Goal: Transaction & Acquisition: Subscribe to service/newsletter

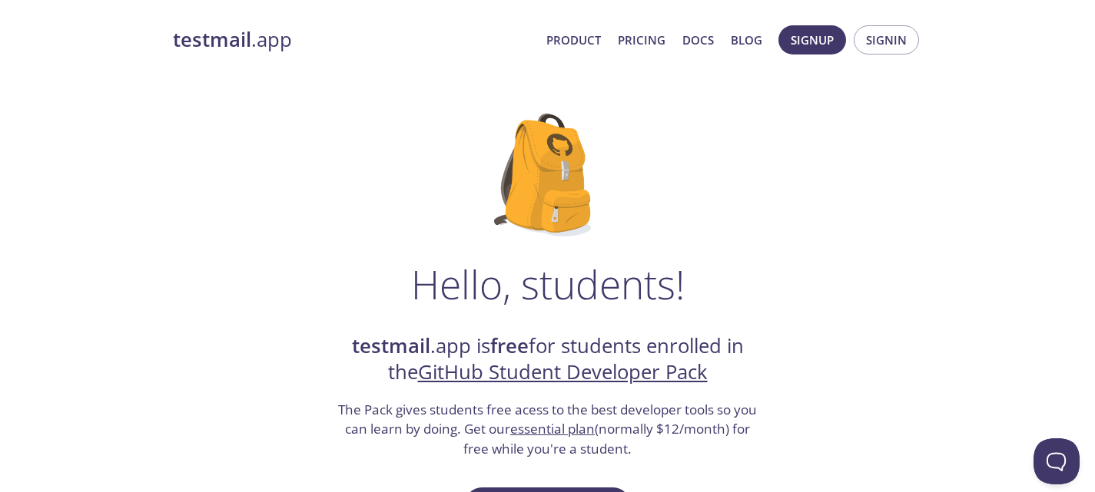
scroll to position [189, 0]
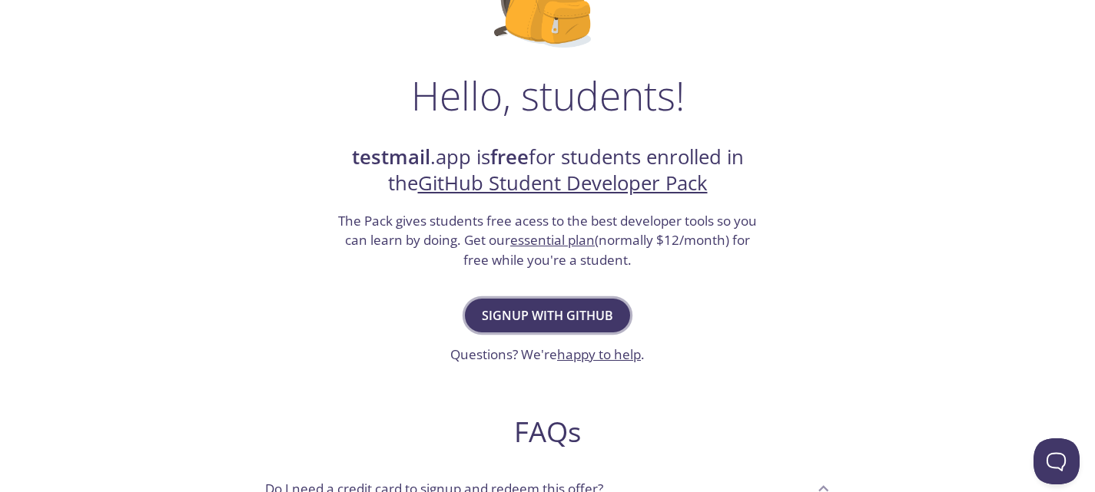
click at [578, 314] on span "Signup with GitHub" at bounding box center [547, 316] width 131 height 22
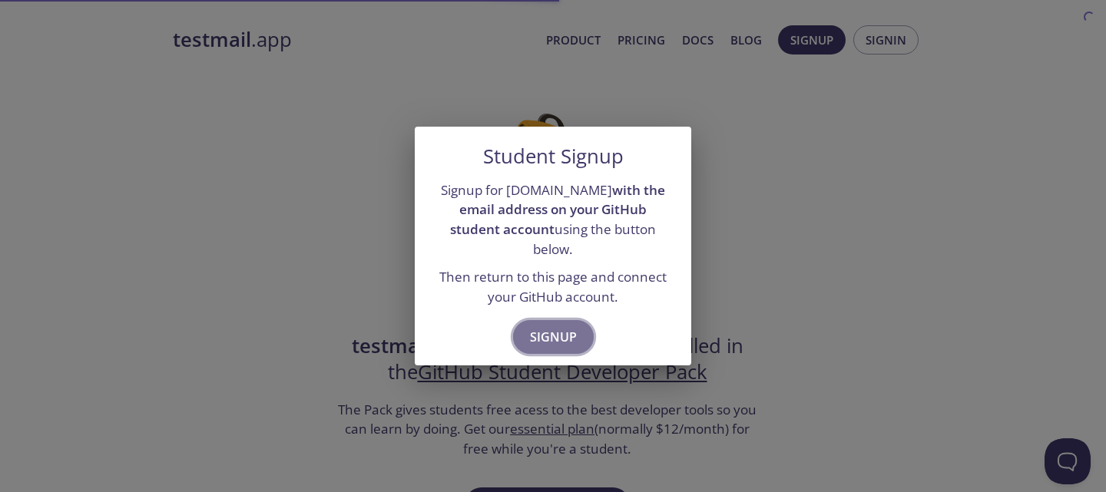
click at [552, 327] on span "Signup" at bounding box center [553, 338] width 47 height 22
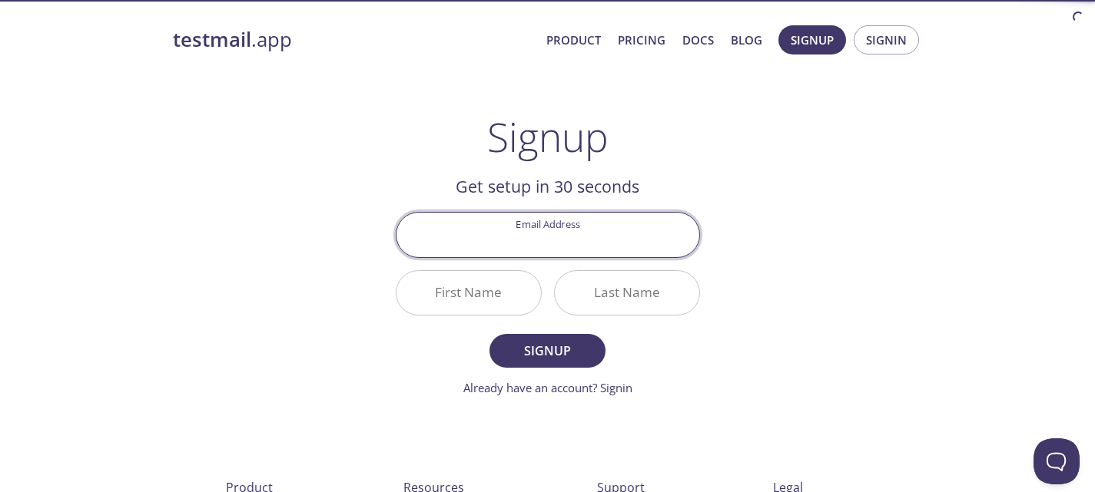
click at [534, 241] on input "Email Address" at bounding box center [547, 235] width 303 height 44
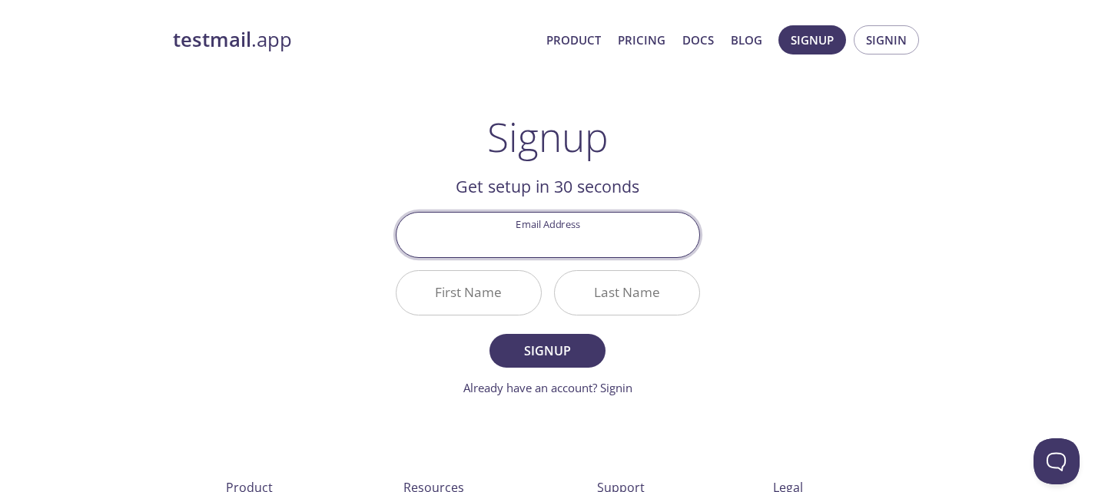
type input "[EMAIL_ADDRESS][DOMAIN_NAME]"
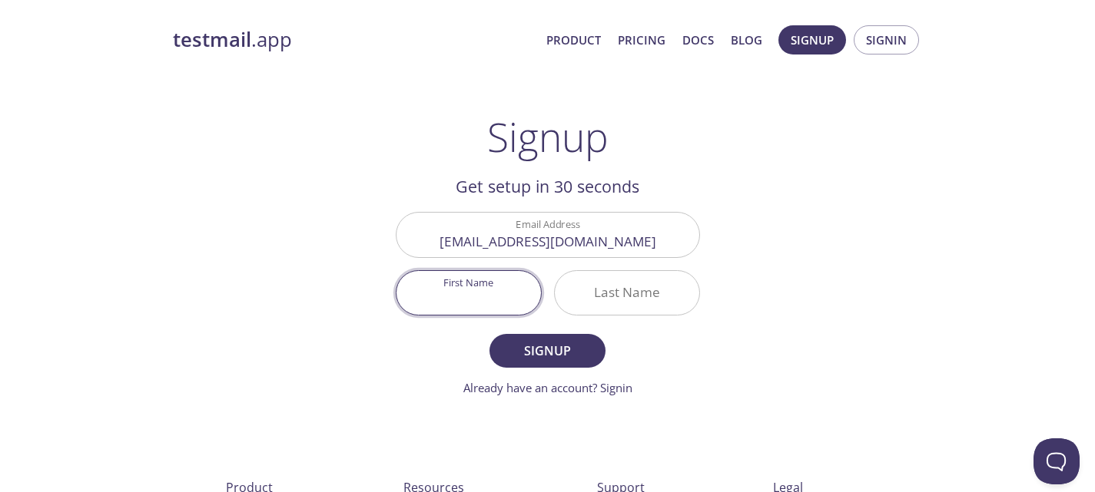
click at [482, 286] on input "First Name" at bounding box center [468, 293] width 144 height 44
click at [628, 380] on link "Already have an account? Signin" at bounding box center [547, 387] width 169 height 15
click at [499, 294] on input "First Name" at bounding box center [468, 293] width 144 height 44
type input "Sunny"
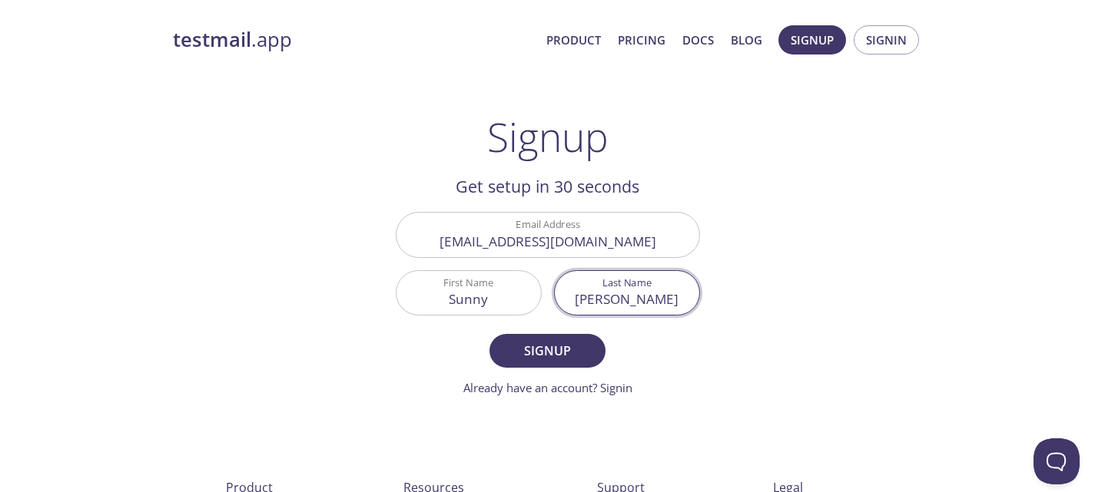
type input "[PERSON_NAME]"
click at [489, 334] on button "Signup" at bounding box center [546, 351] width 115 height 34
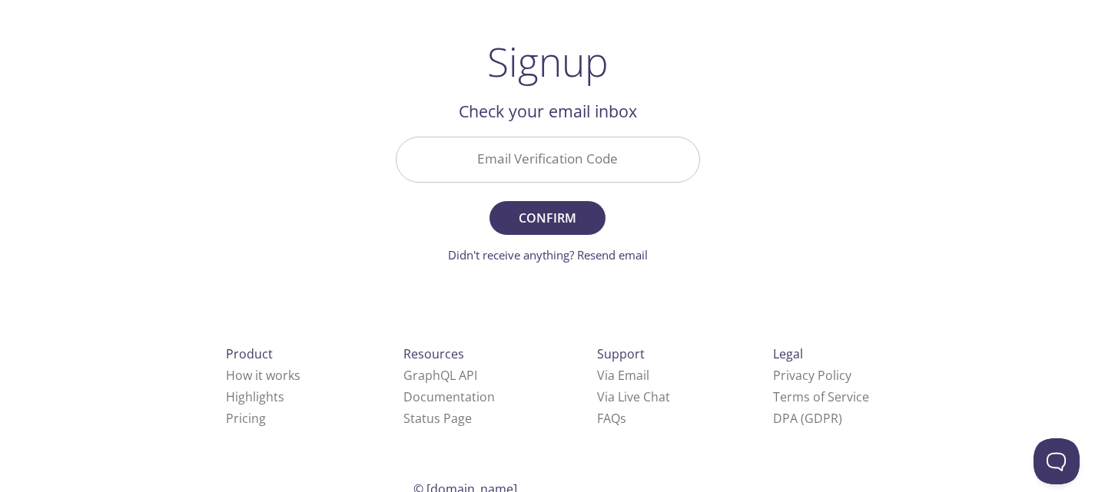
scroll to position [55, 0]
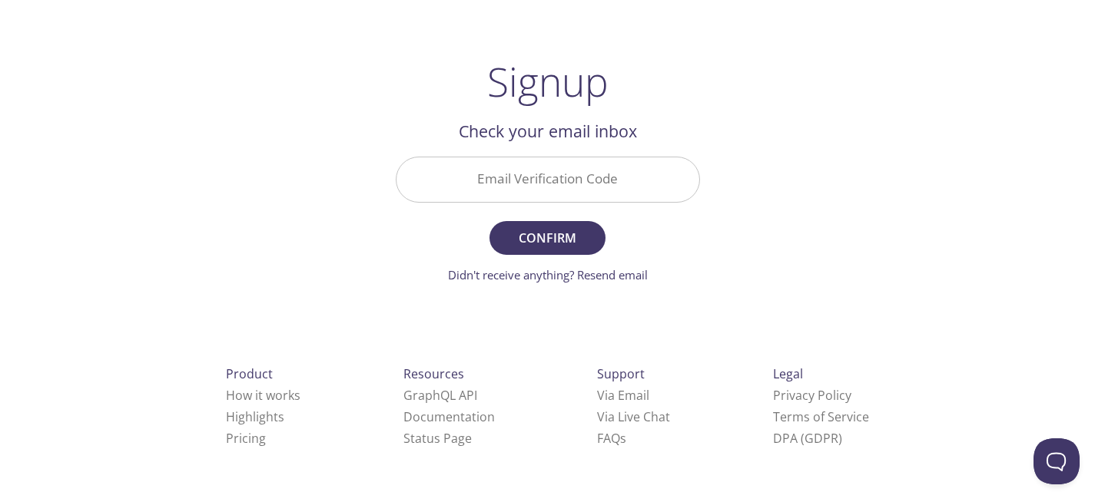
click at [520, 174] on input "Email Verification Code" at bounding box center [547, 179] width 303 height 44
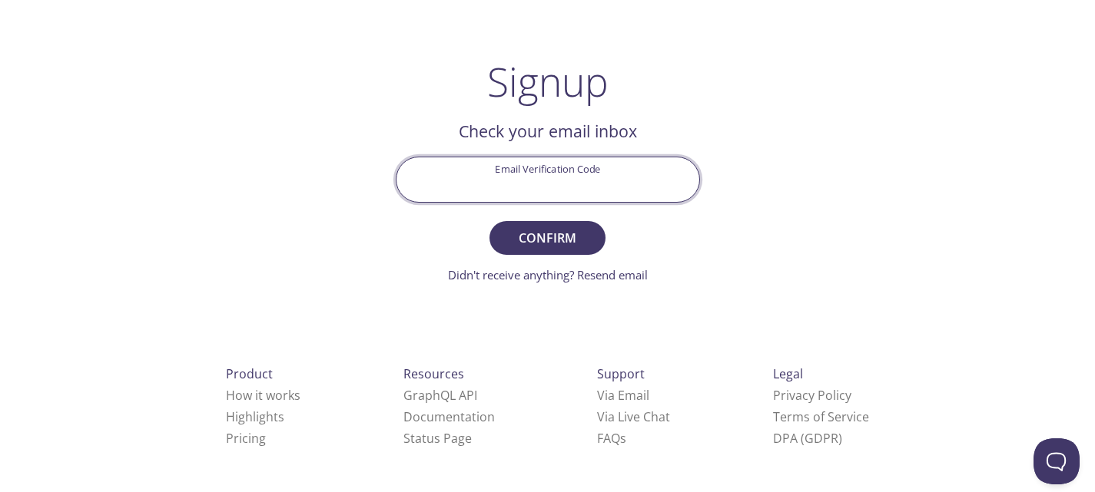
paste input "ENNQ38Y"
type input "ENNQ38Y"
click at [489, 221] on button "Confirm" at bounding box center [546, 238] width 115 height 34
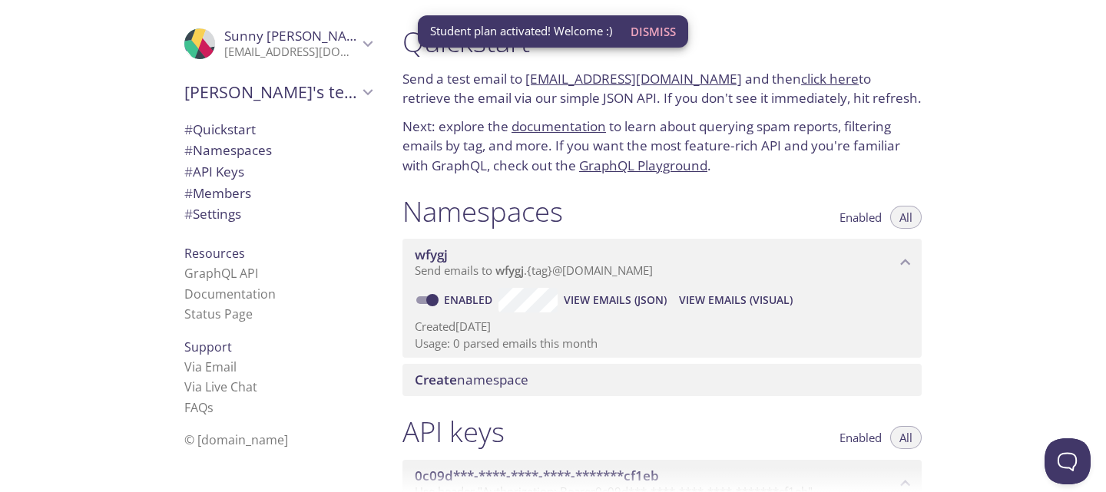
click at [665, 23] on span "Dismiss" at bounding box center [653, 32] width 45 height 20
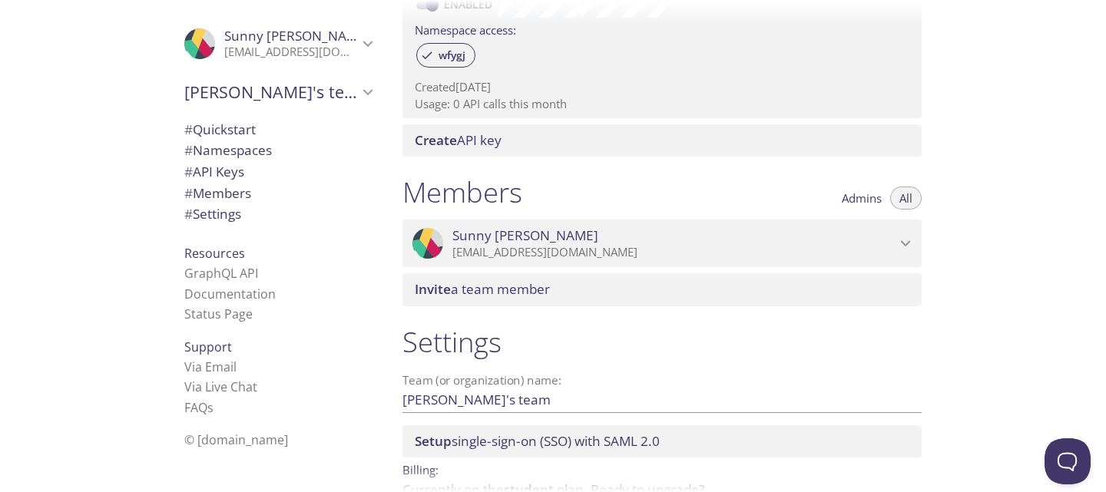
scroll to position [600, 0]
